Goal: Information Seeking & Learning: Learn about a topic

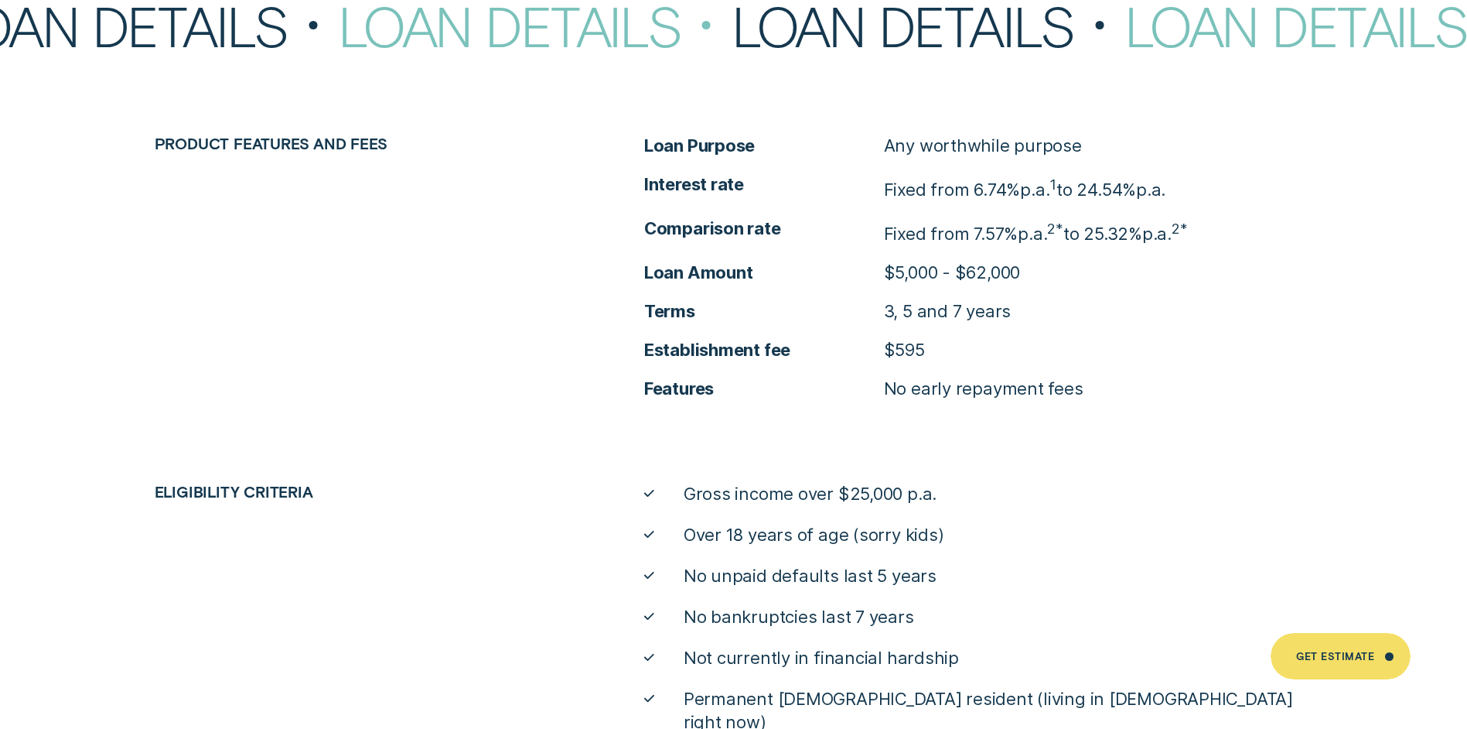
scroll to position [6962, 0]
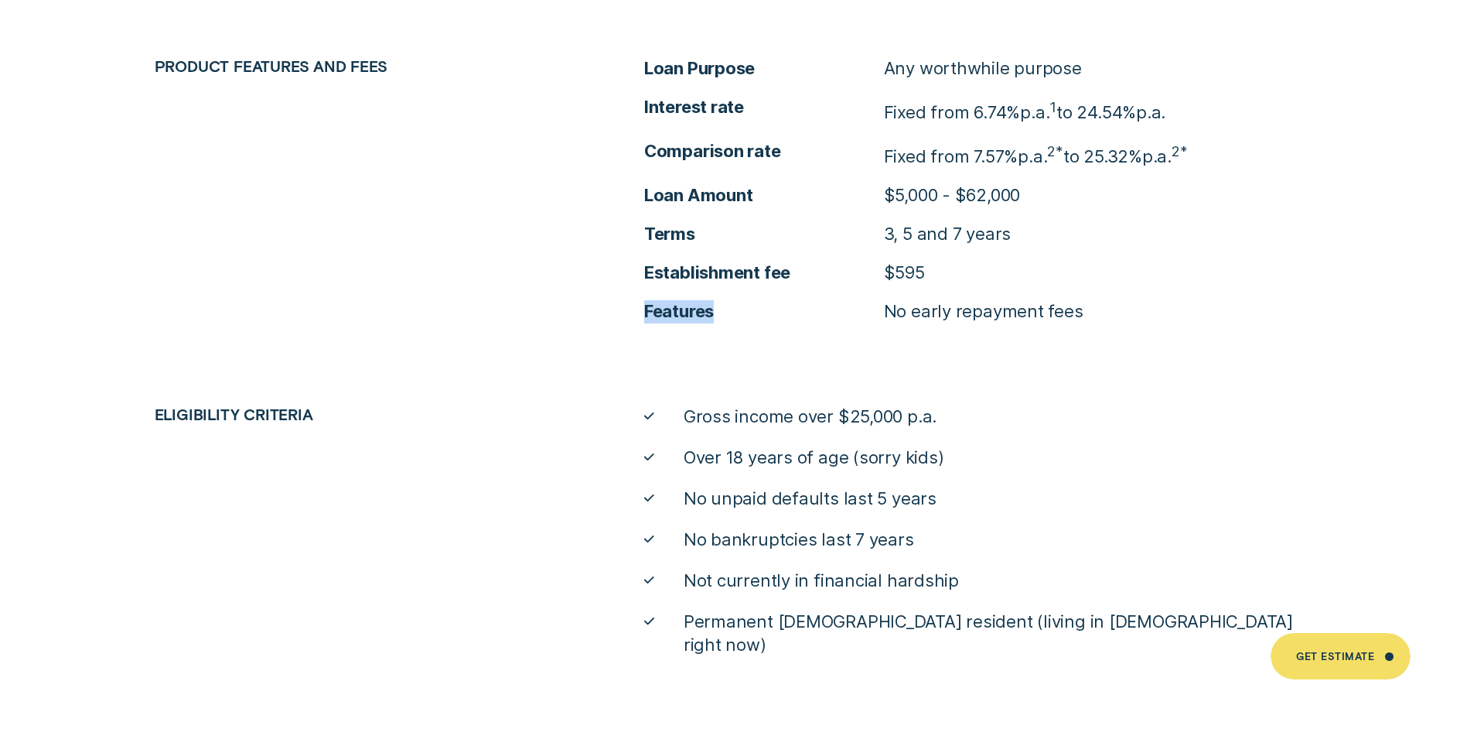
drag, startPoint x: 942, startPoint y: 273, endPoint x: 878, endPoint y: 285, distance: 65.4
click at [878, 285] on ul "Loan Purpose Any worthwhile purpose Interest rate Fixed from 6.74% p.a. 1 to 24…" at bounding box center [978, 189] width 668 height 265
drag, startPoint x: 878, startPoint y: 285, endPoint x: 1065, endPoint y: 249, distance: 190.7
click at [1065, 249] on ul "Loan Purpose Any worthwhile purpose Interest rate Fixed from 6.74% p.a. 1 to 24…" at bounding box center [978, 189] width 668 height 265
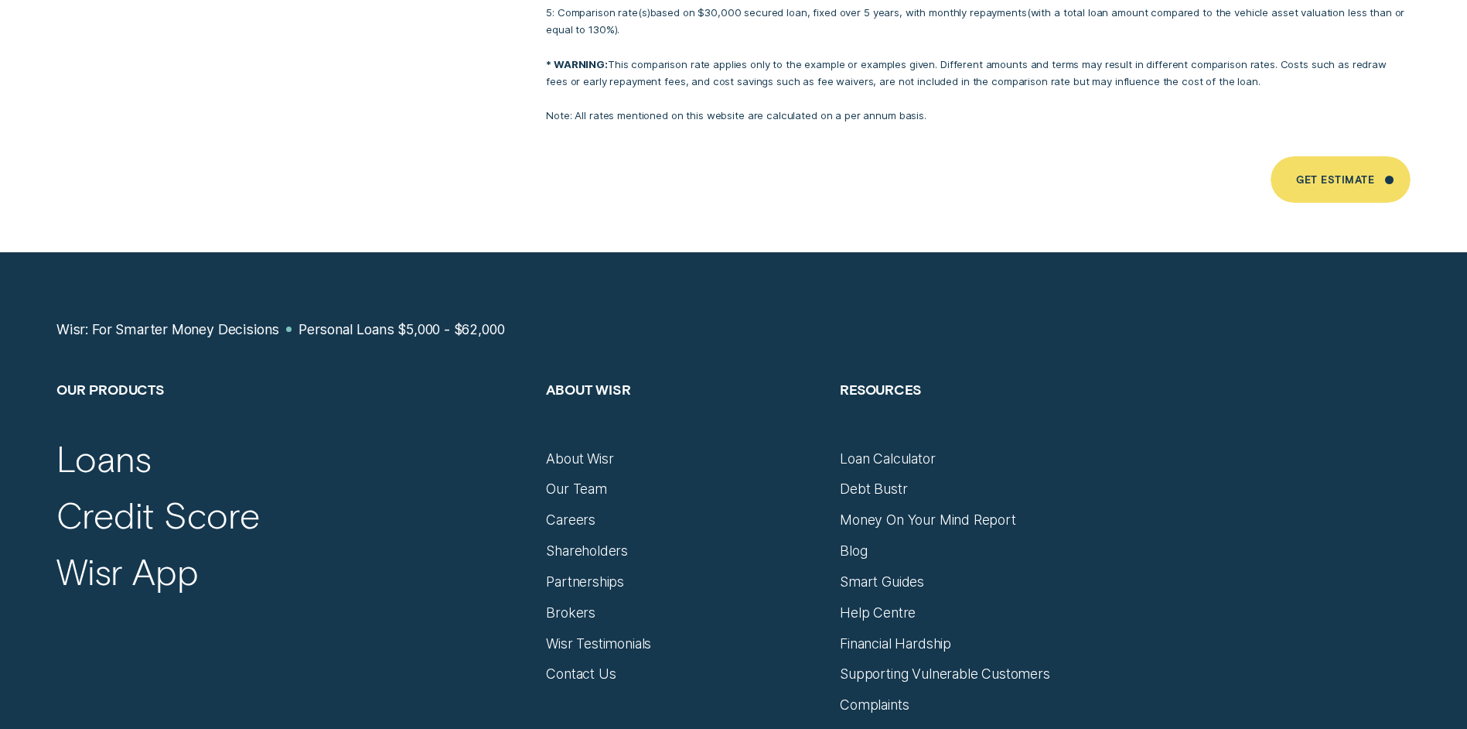
scroll to position [10420, 0]
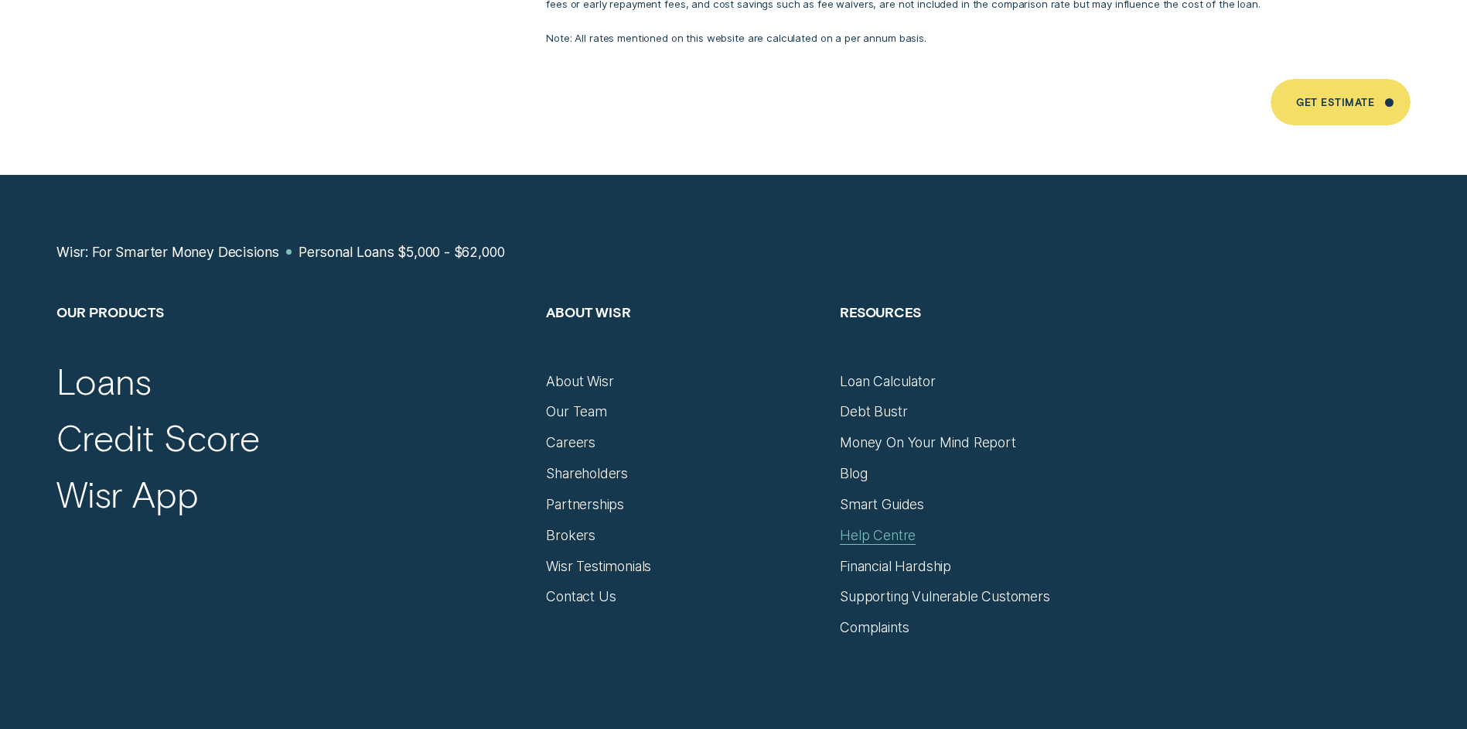
click at [888, 527] on div "Help Centre" at bounding box center [878, 535] width 76 height 17
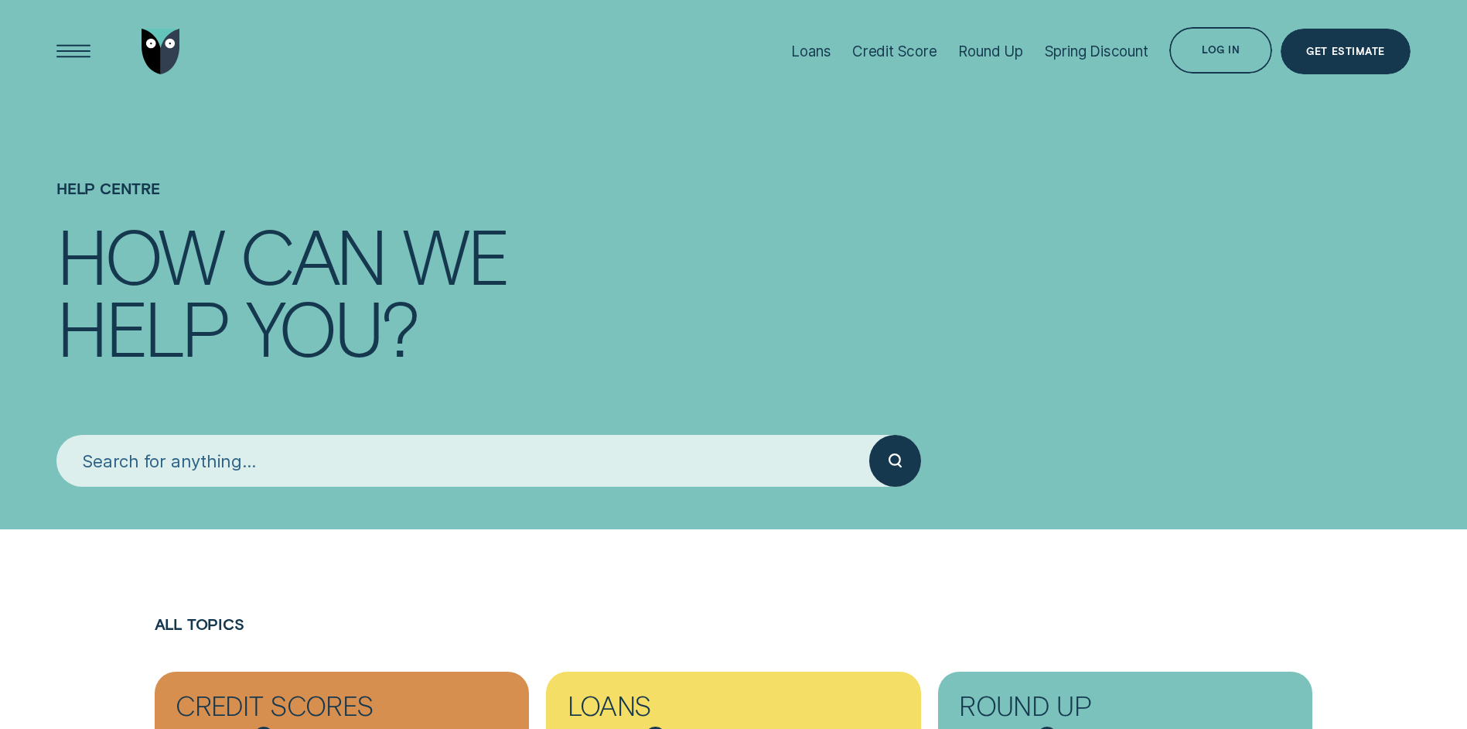
click at [646, 486] on input "search" at bounding box center [462, 460] width 813 height 51
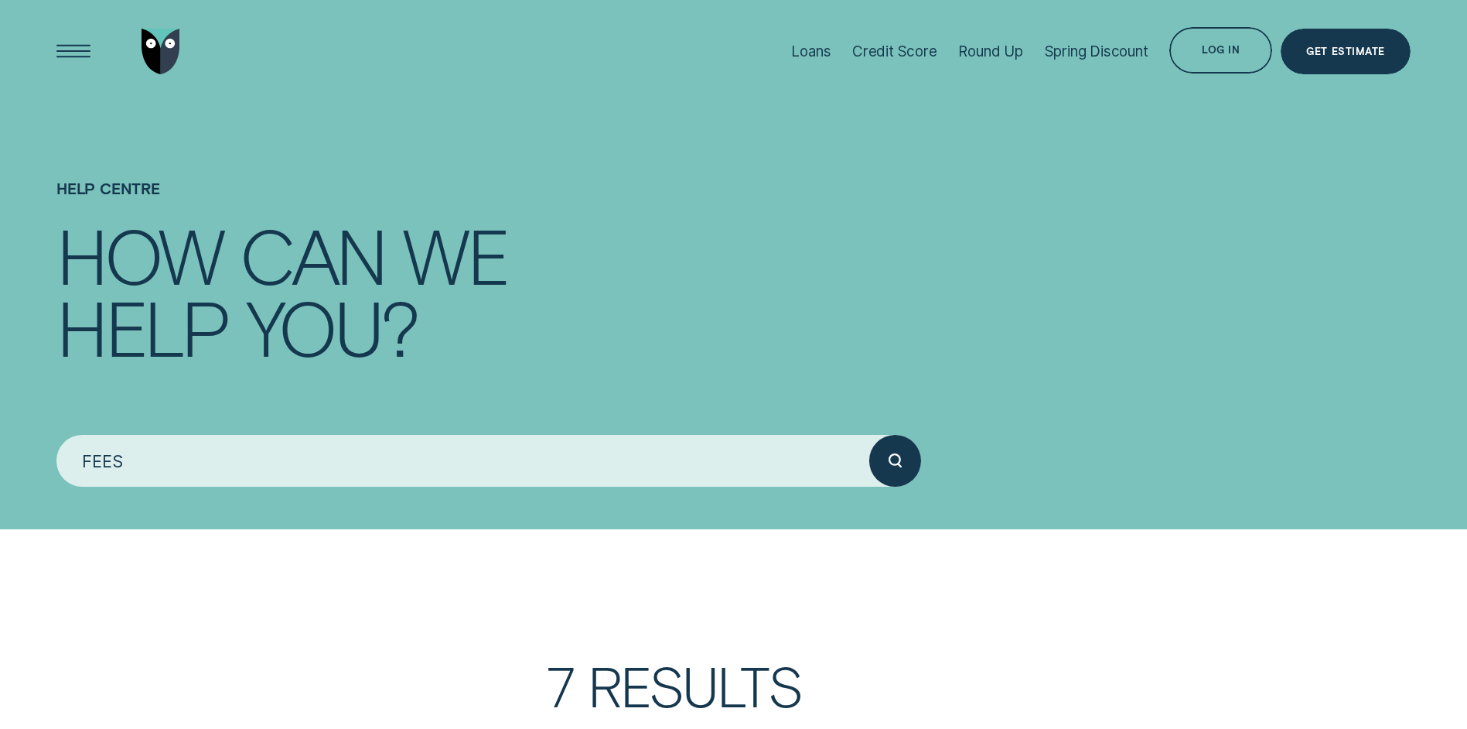
type input "FEES"
click at [869, 435] on button "submit" at bounding box center [894, 460] width 51 height 51
click at [900, 462] on circle "submit" at bounding box center [895, 459] width 11 height 11
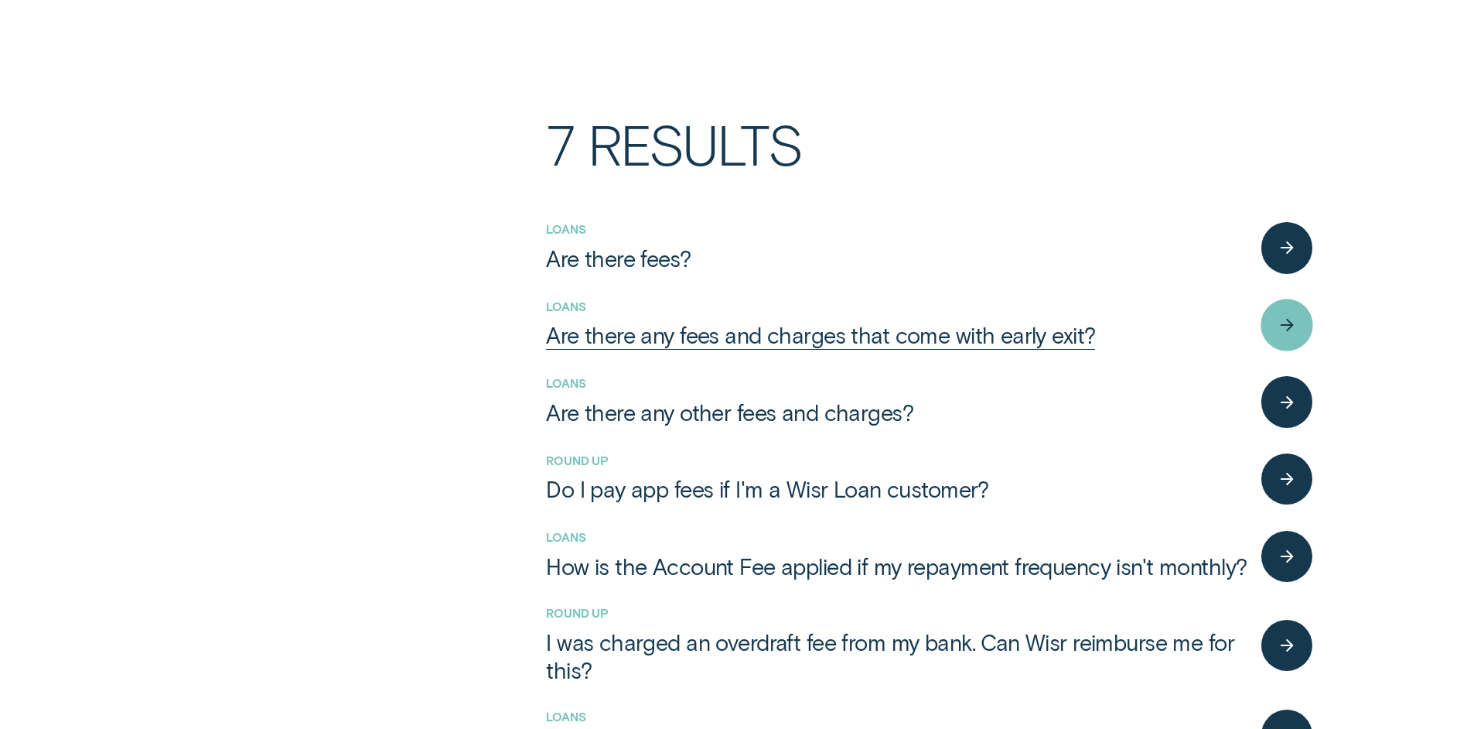
scroll to position [619, 0]
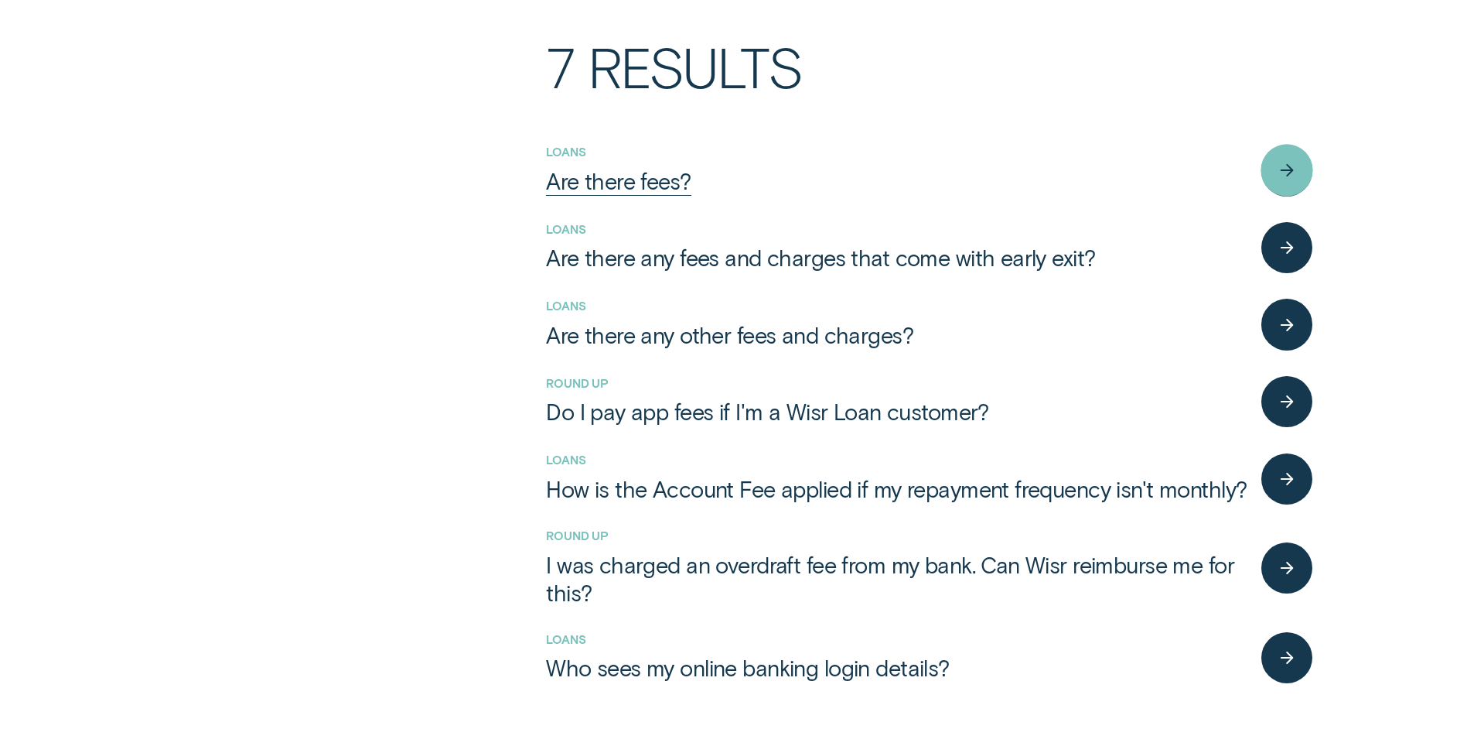
click at [651, 186] on div "Are there fees?" at bounding box center [618, 181] width 145 height 28
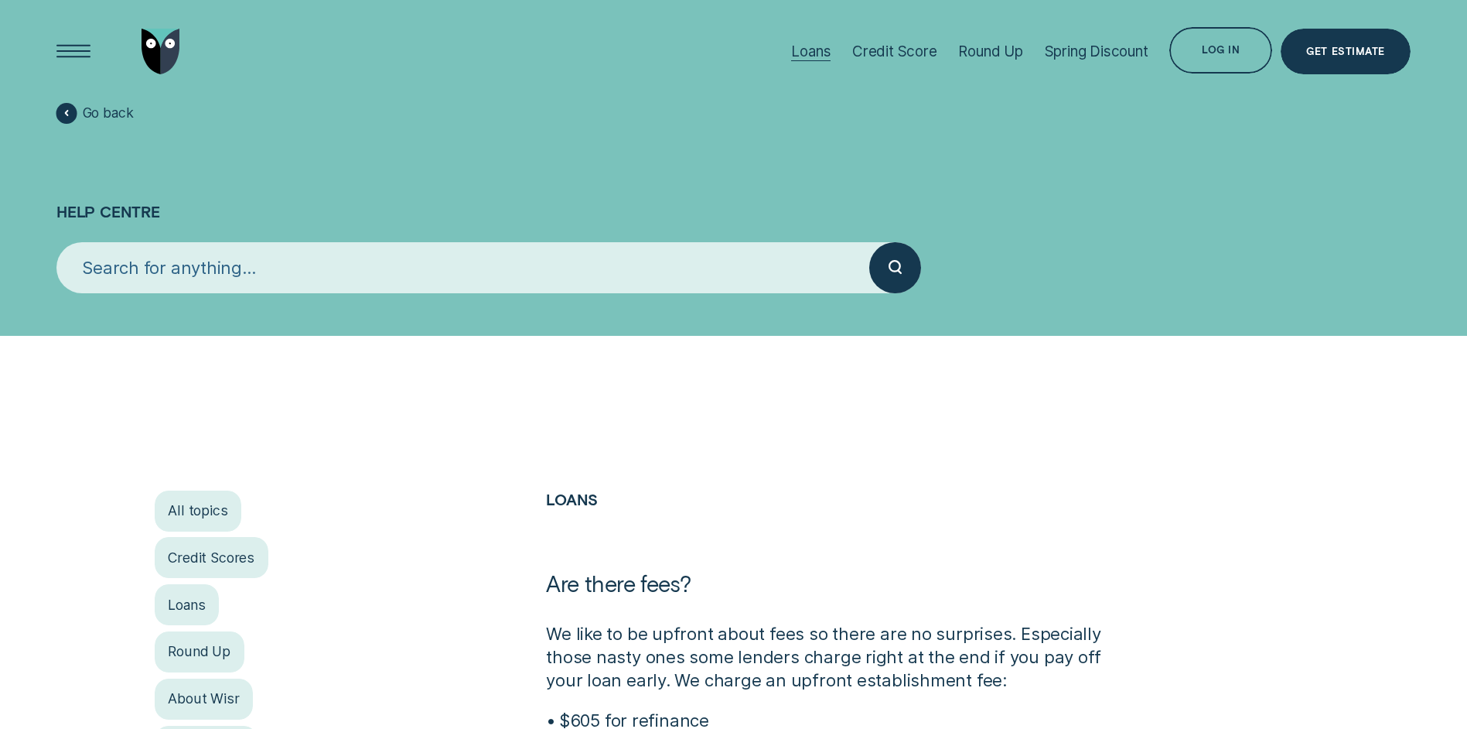
click at [818, 51] on div "Loans" at bounding box center [810, 52] width 39 height 18
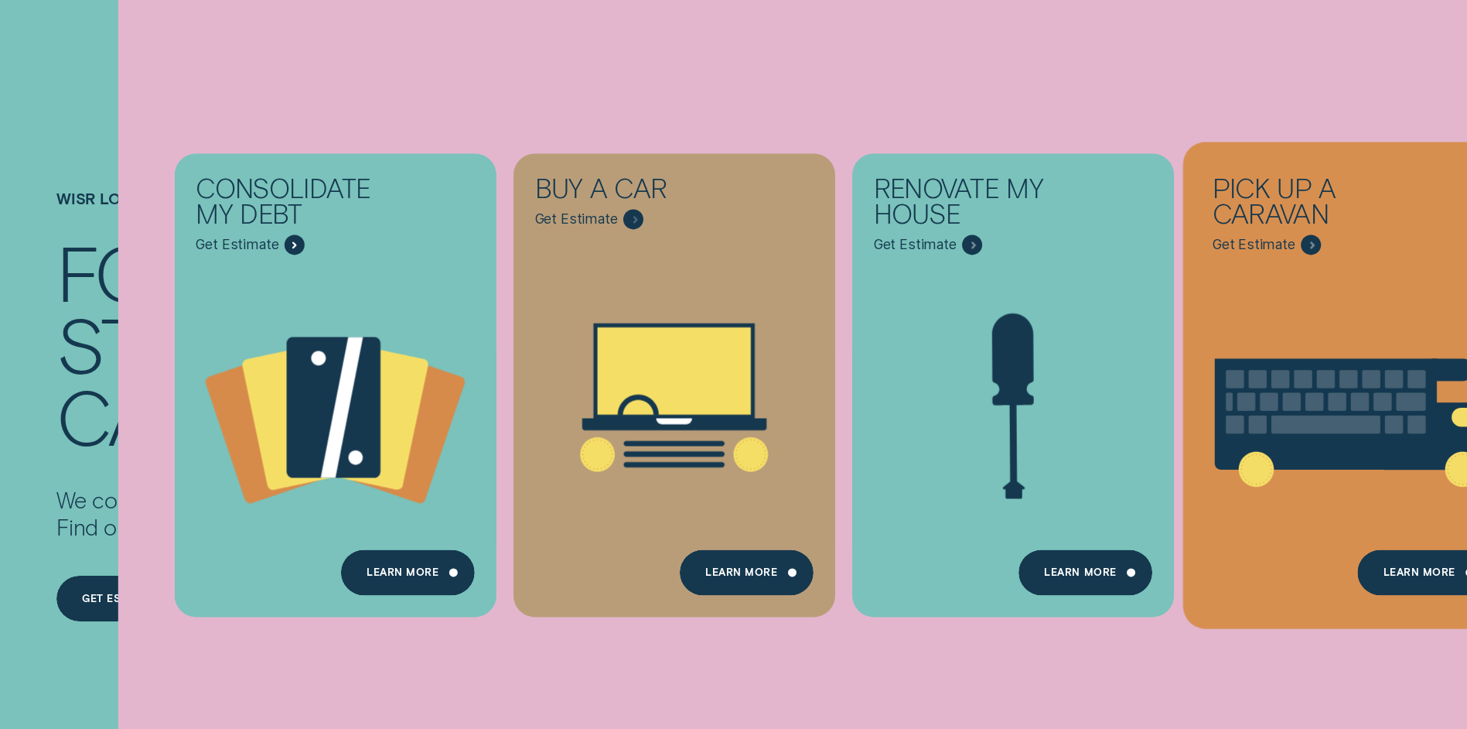
scroll to position [232, 0]
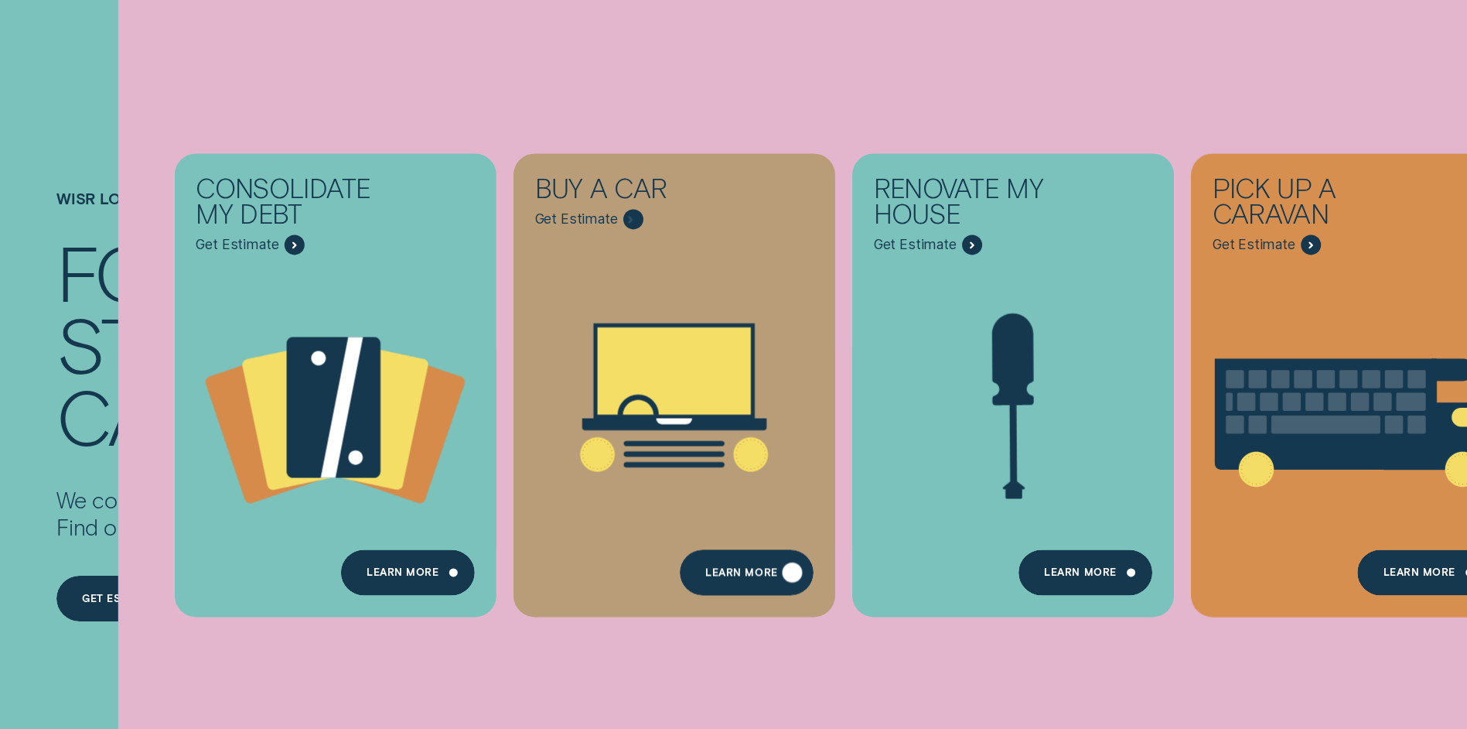
click at [749, 565] on div "Learn More" at bounding box center [747, 572] width 134 height 46
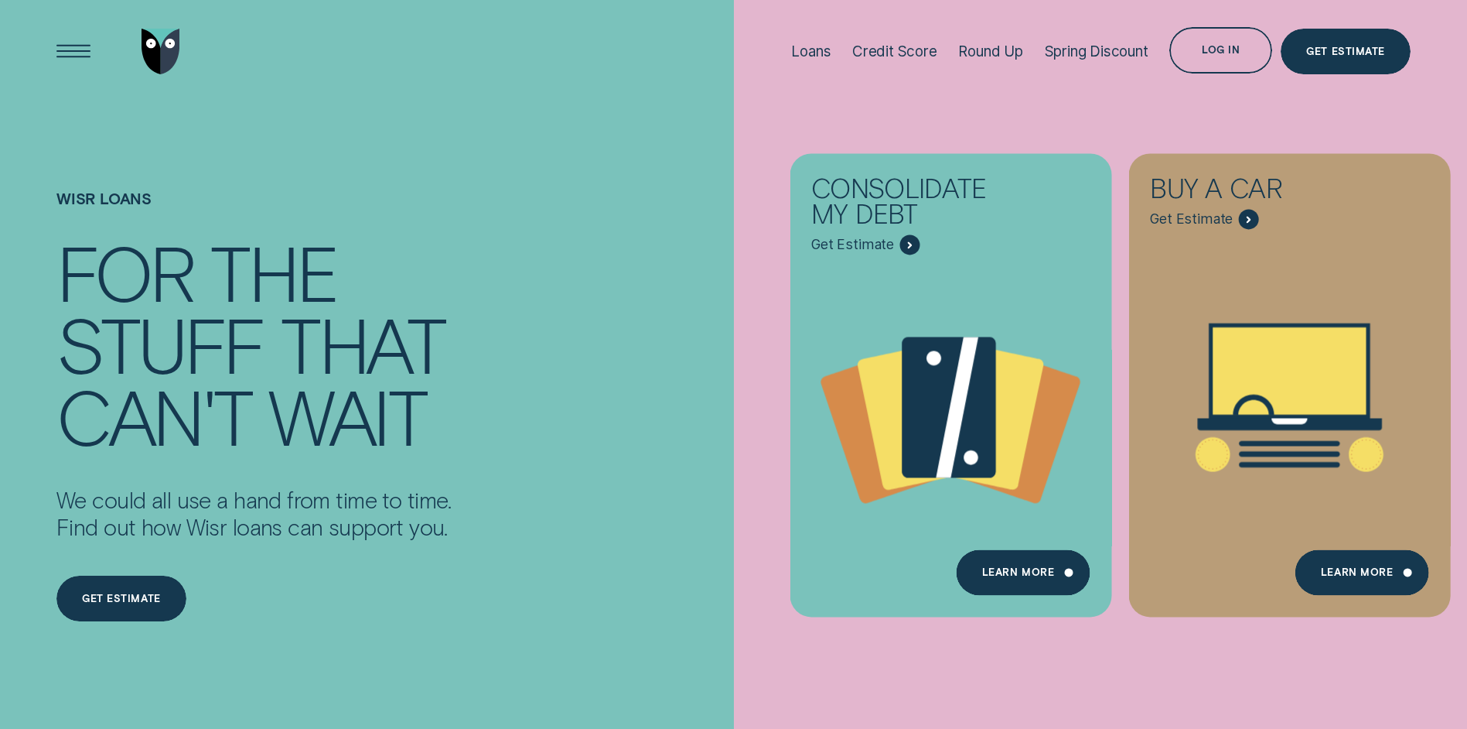
click at [500, 442] on div "Wisr loans For the stuff that can't wait We could all use a hand from time to t…" at bounding box center [342, 437] width 588 height 668
